Goal: Information Seeking & Learning: Compare options

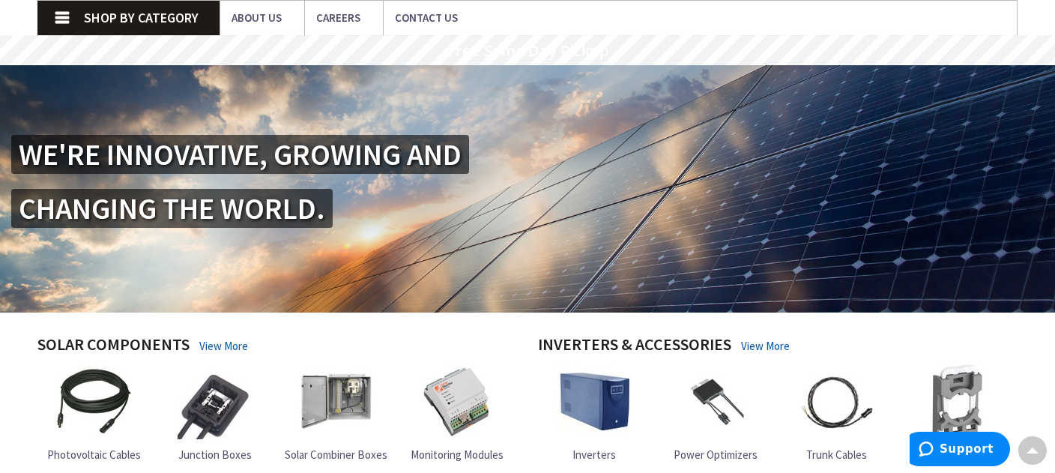
scroll to position [297, 0]
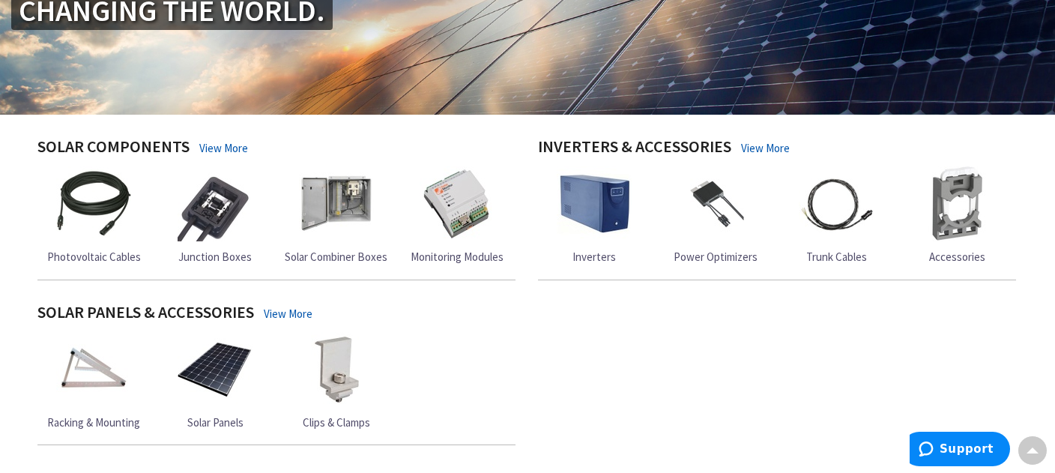
click at [594, 244] on link "Inverters" at bounding box center [594, 215] width 75 height 98
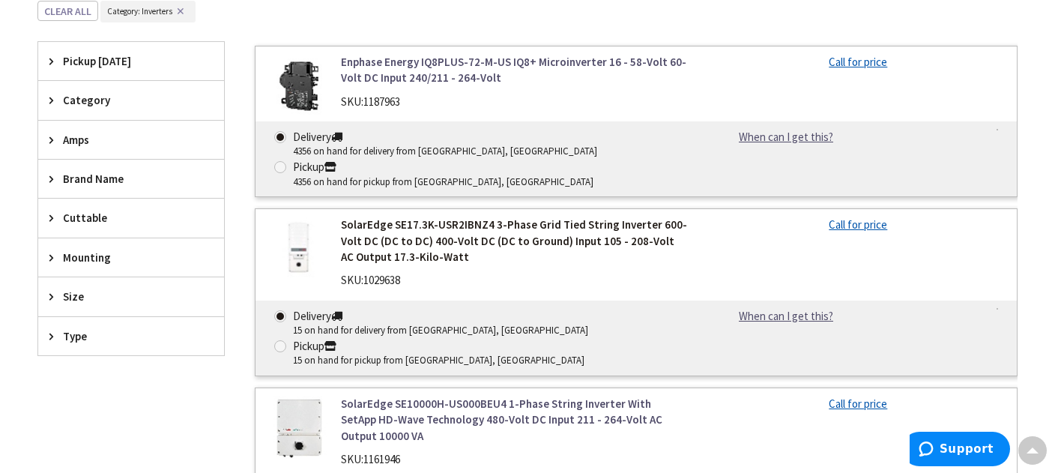
scroll to position [452, 0]
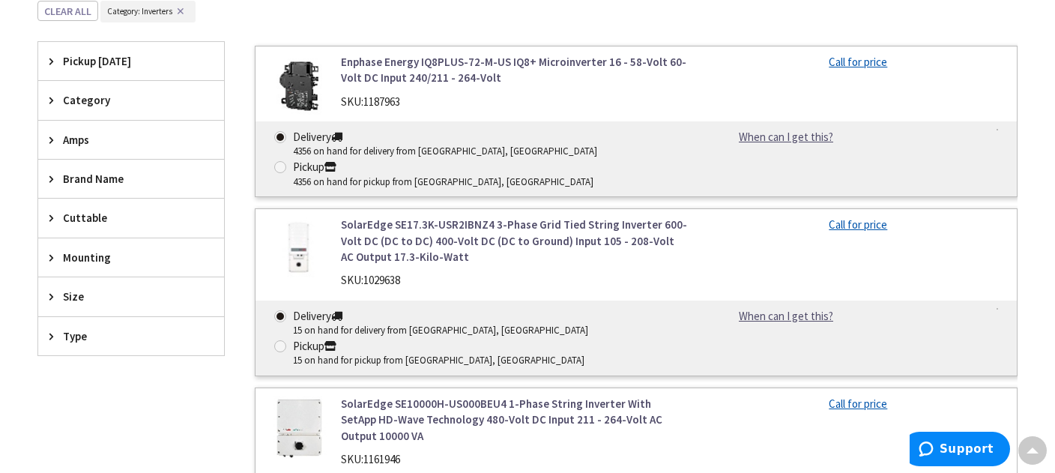
click at [512, 240] on link "SolarEdge SE17.3K-USR2IBNZ4 3-Phase Grid Tied String Inverter 600-Volt DC (DC t…" at bounding box center [515, 240] width 348 height 48
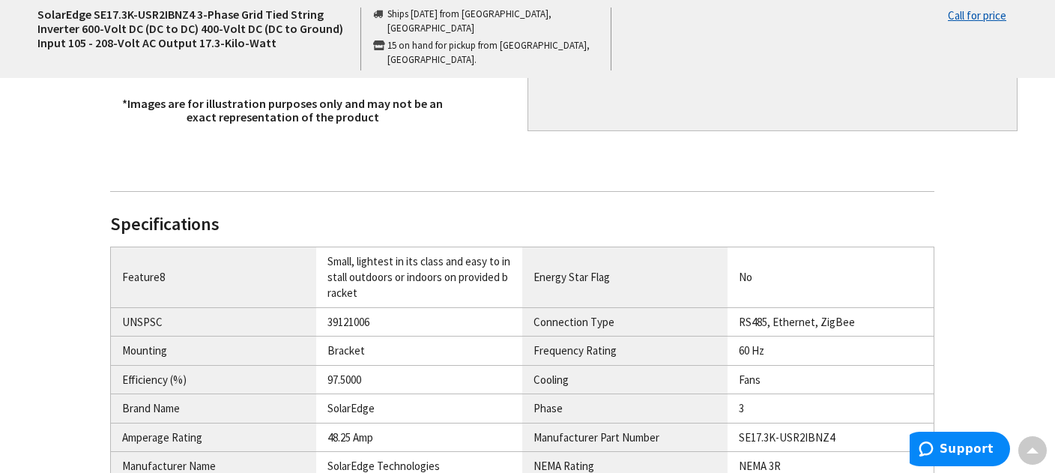
scroll to position [99, 0]
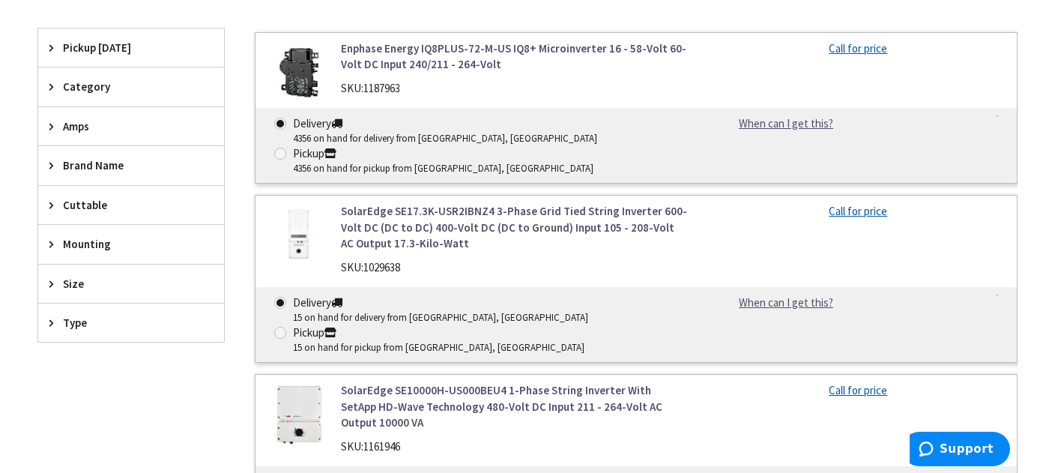
click at [366, 64] on link "Enphase Energy IQ8PLUS-72-M-US IQ8+ Microinverter 16 - 58-Volt 60-Volt DC Input…" at bounding box center [515, 56] width 348 height 32
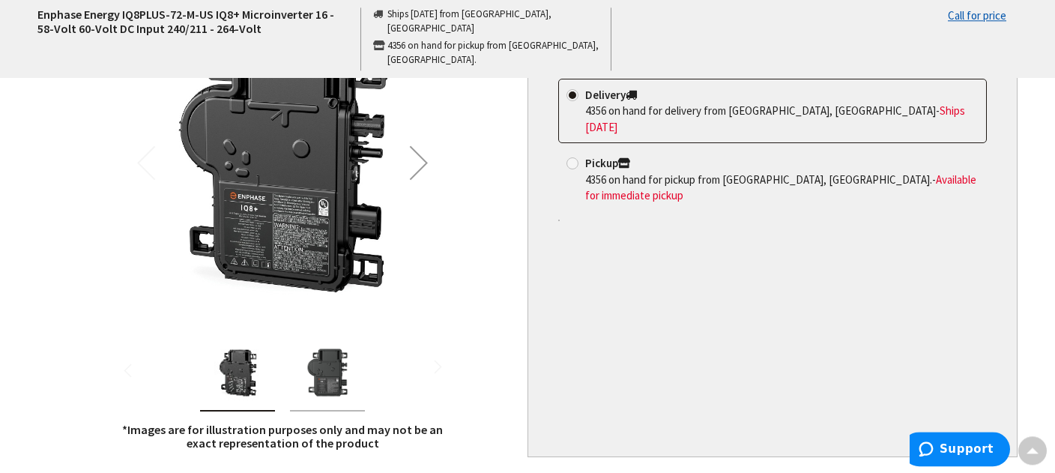
scroll to position [395, 0]
